Goal: Check status: Check status

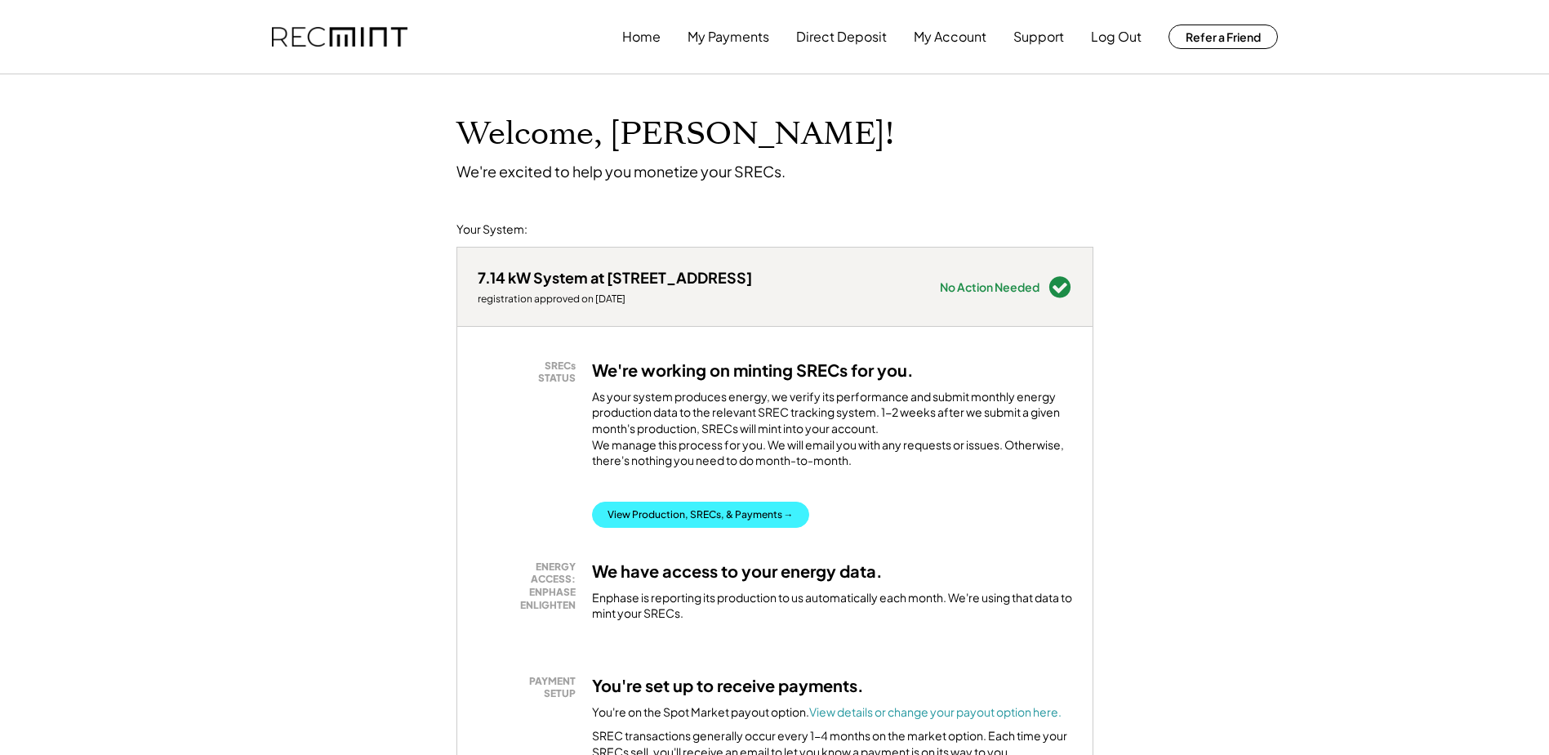
click at [666, 528] on button "View Production, SRECs, & Payments →" at bounding box center [700, 515] width 217 height 26
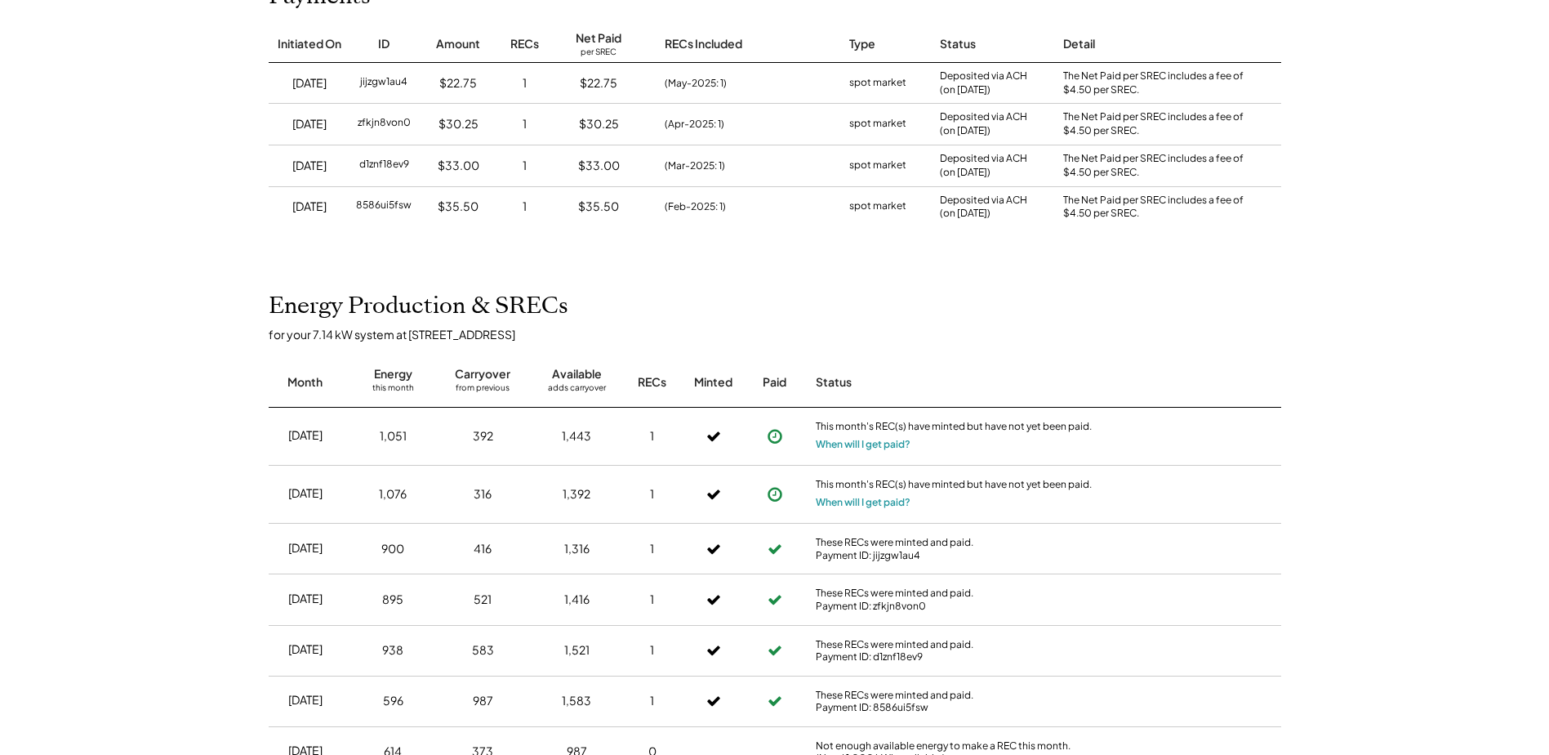
scroll to position [245, 0]
